Goal: Information Seeking & Learning: Check status

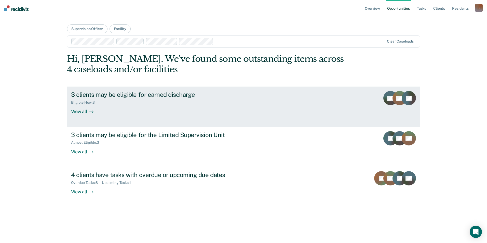
click at [84, 113] on div "View all" at bounding box center [85, 110] width 29 height 10
